Goal: Register for event/course

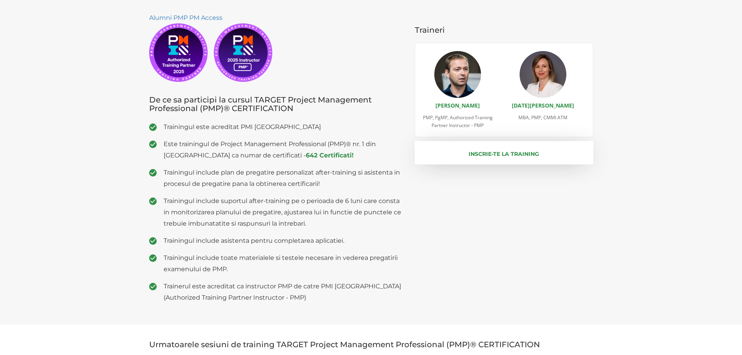
click at [465, 158] on button "Inscrie-te la training" at bounding box center [504, 152] width 178 height 23
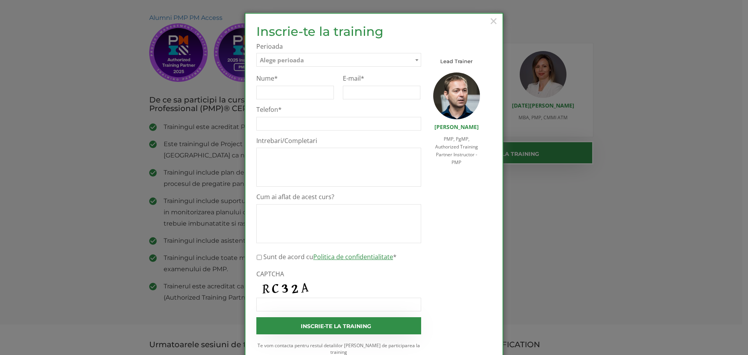
click at [314, 57] on span "Alege perioada" at bounding box center [339, 60] width 164 height 14
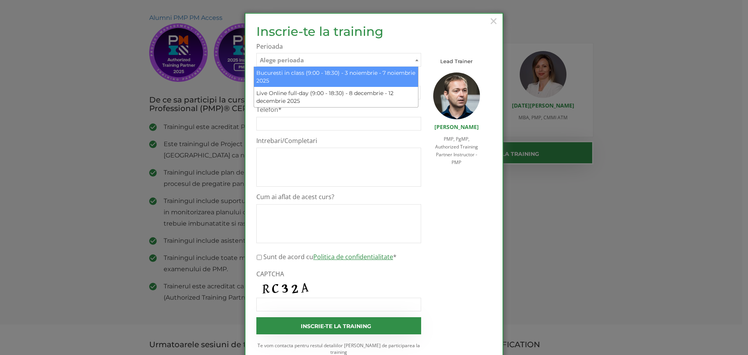
drag, startPoint x: 86, startPoint y: 179, endPoint x: 81, endPoint y: 178, distance: 4.3
click at [85, 179] on div "× Inscrie-te la training Inscrie-te pe lista de asteptare Te rugam sa completez…" at bounding box center [374, 177] width 748 height 355
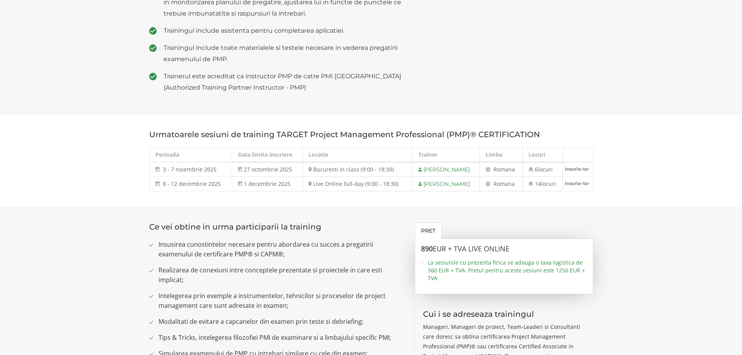
scroll to position [363, 0]
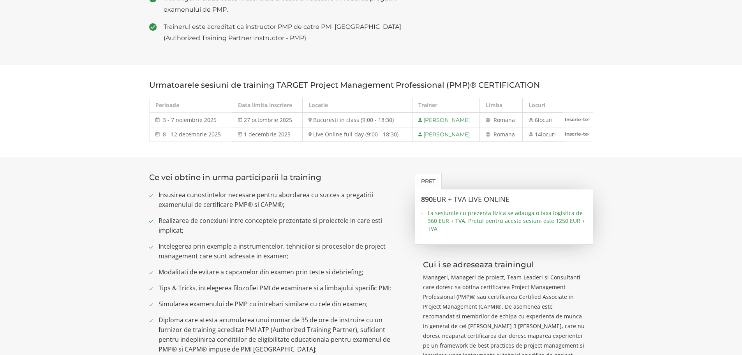
click at [97, 163] on section "Ce vei obtine in urma participarii la training Insusirea cunostintelor necesare…" at bounding box center [371, 340] width 742 height 366
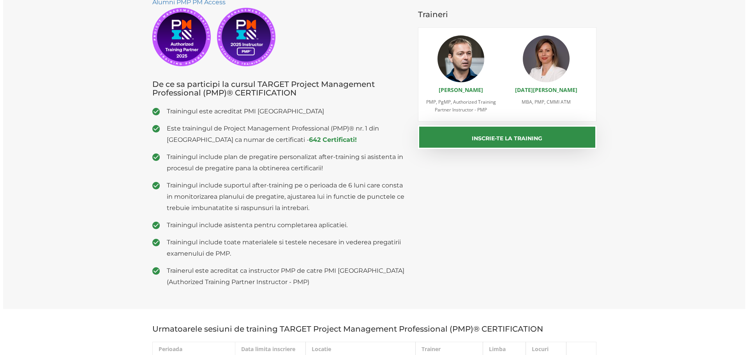
scroll to position [104, 0]
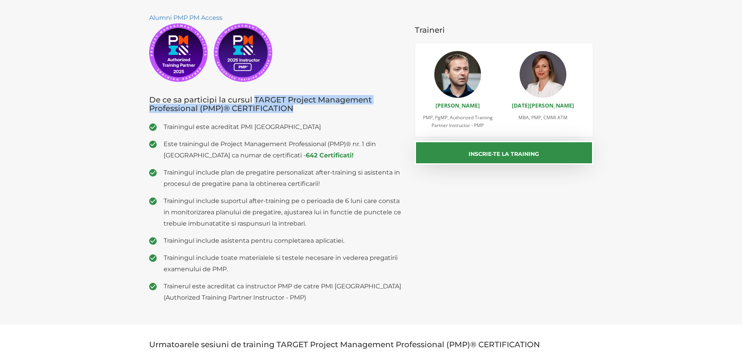
drag, startPoint x: 255, startPoint y: 99, endPoint x: 299, endPoint y: 109, distance: 44.6
click at [299, 109] on h3 "De ce sa participi la cursul TARGET Project Management Professional (PMP)® CERT…" at bounding box center [276, 103] width 254 height 17
copy h3 "TARGET Project Management Professional (PMP)® CERTIFICATION"
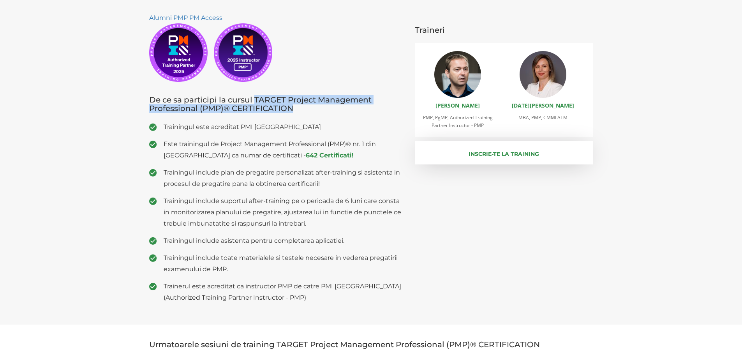
click at [495, 144] on button "Inscrie-te la training" at bounding box center [504, 152] width 178 height 23
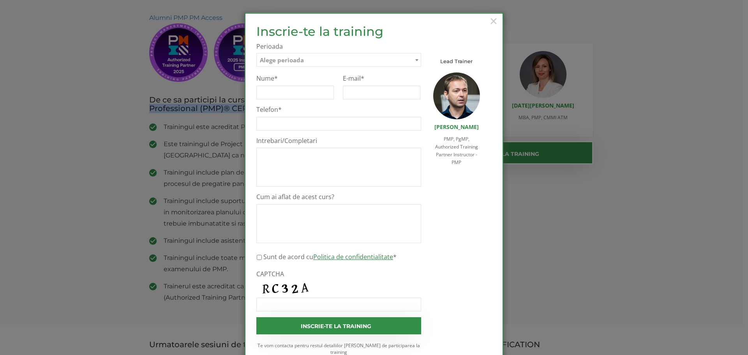
click at [323, 62] on span "Alege perioada" at bounding box center [339, 60] width 164 height 14
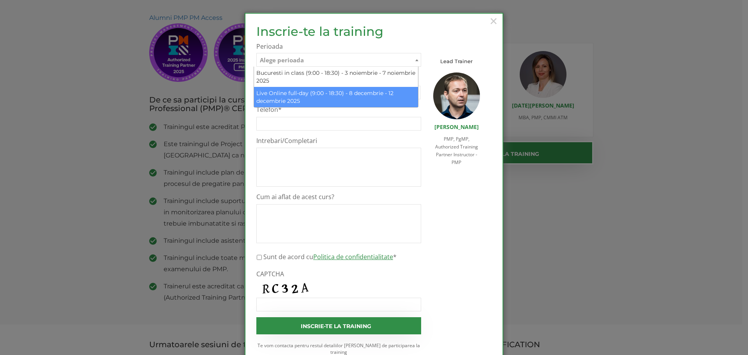
click at [96, 125] on div "× Inscrie-te la training Inscrie-te pe lista de asteptare Te rugam sa completez…" at bounding box center [374, 177] width 748 height 355
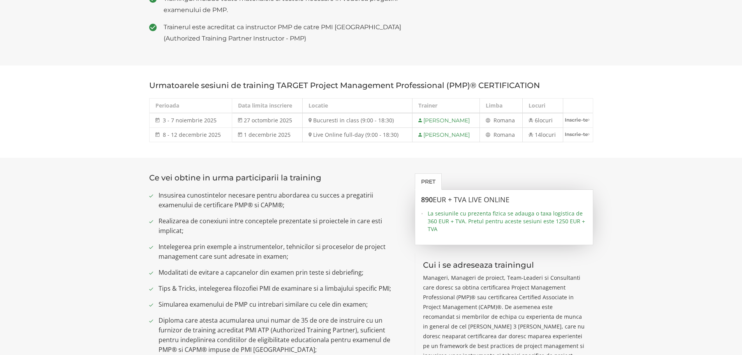
scroll to position [363, 0]
